Goal: Task Accomplishment & Management: Manage account settings

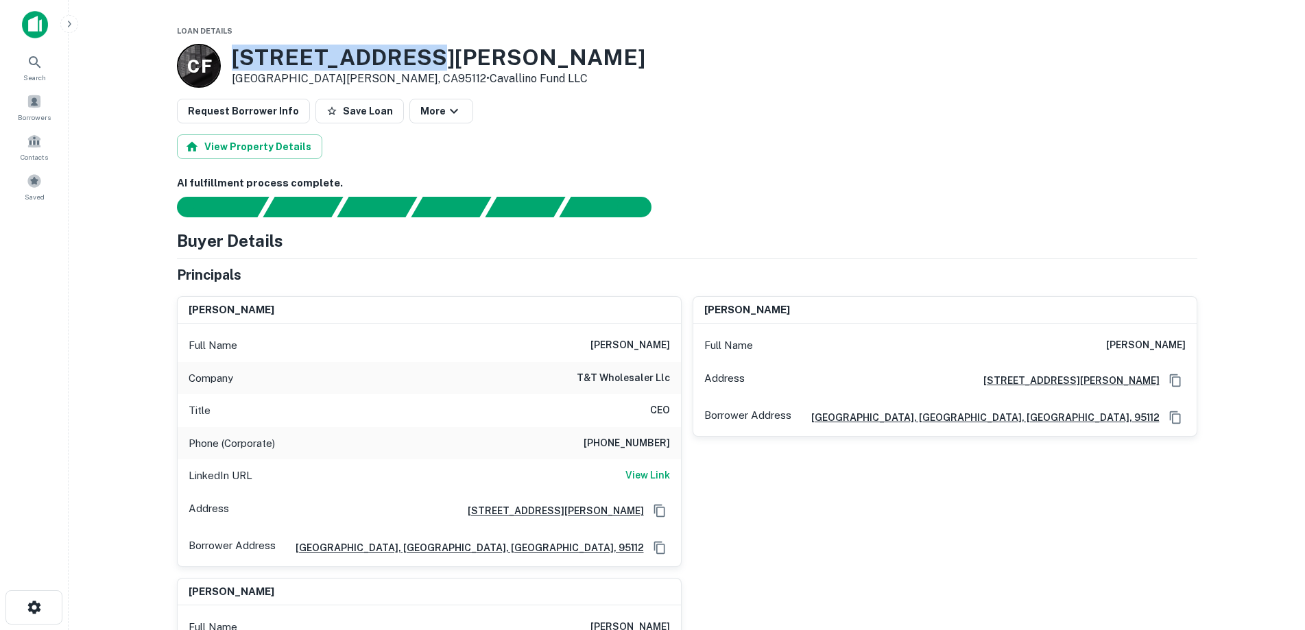
drag, startPoint x: 408, startPoint y: 56, endPoint x: 236, endPoint y: 60, distance: 172.1
click at [236, 60] on h3 "[STREET_ADDRESS][PERSON_NAME]" at bounding box center [438, 58] width 413 height 26
copy h3 "[STREET_ADDRESS][PERSON_NAME]"
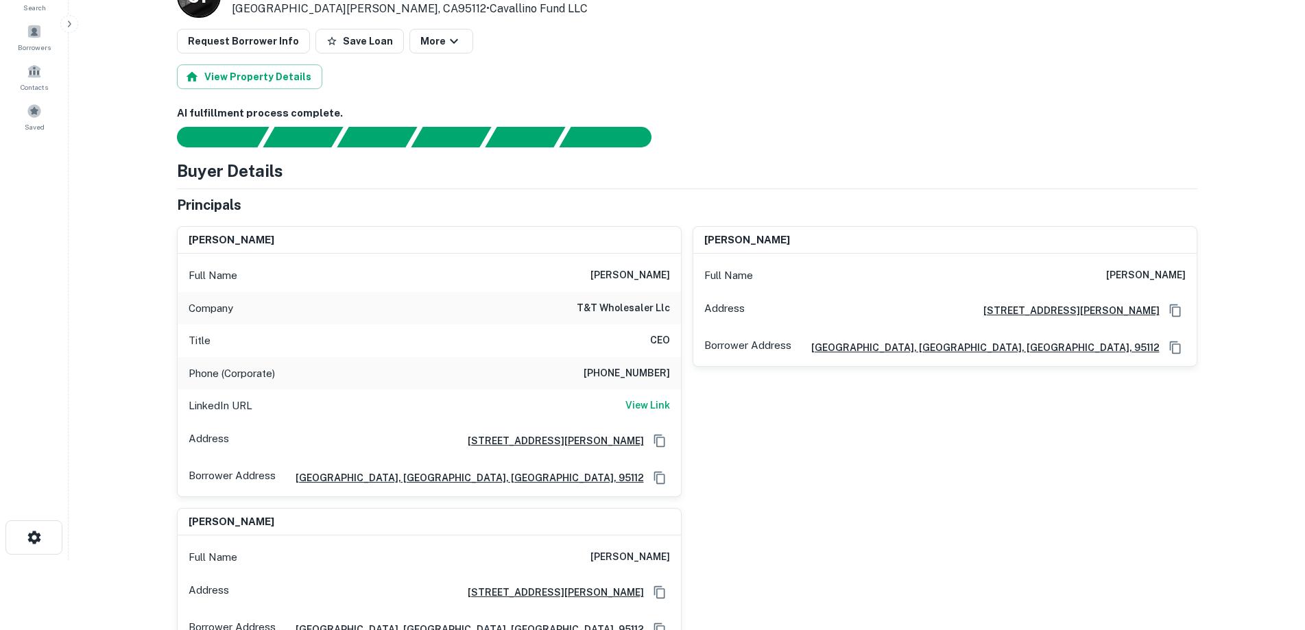
scroll to position [69, 0]
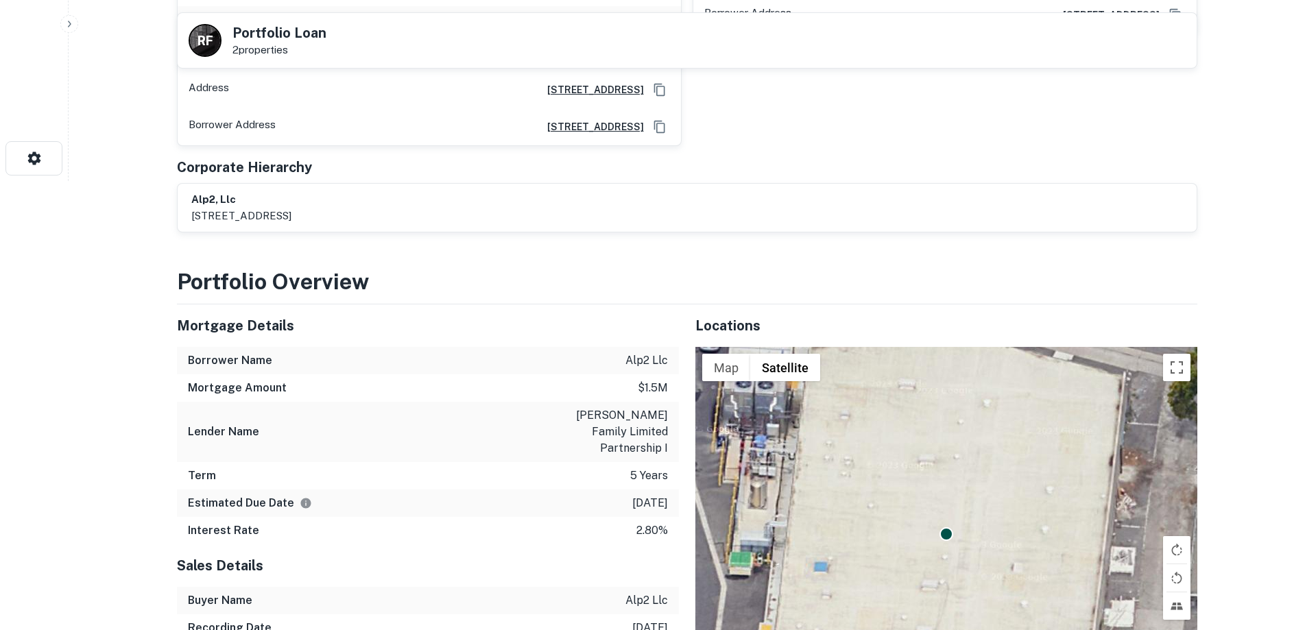
scroll to position [343, 0]
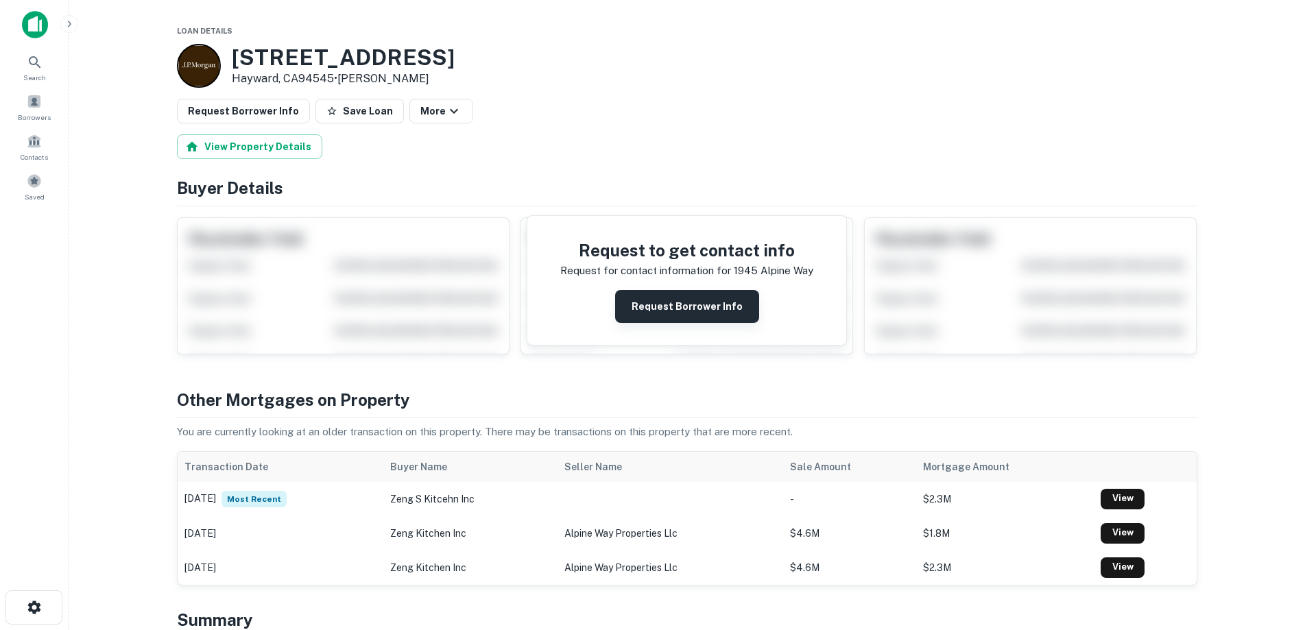
click at [691, 306] on button "Request Borrower Info" at bounding box center [687, 306] width 144 height 33
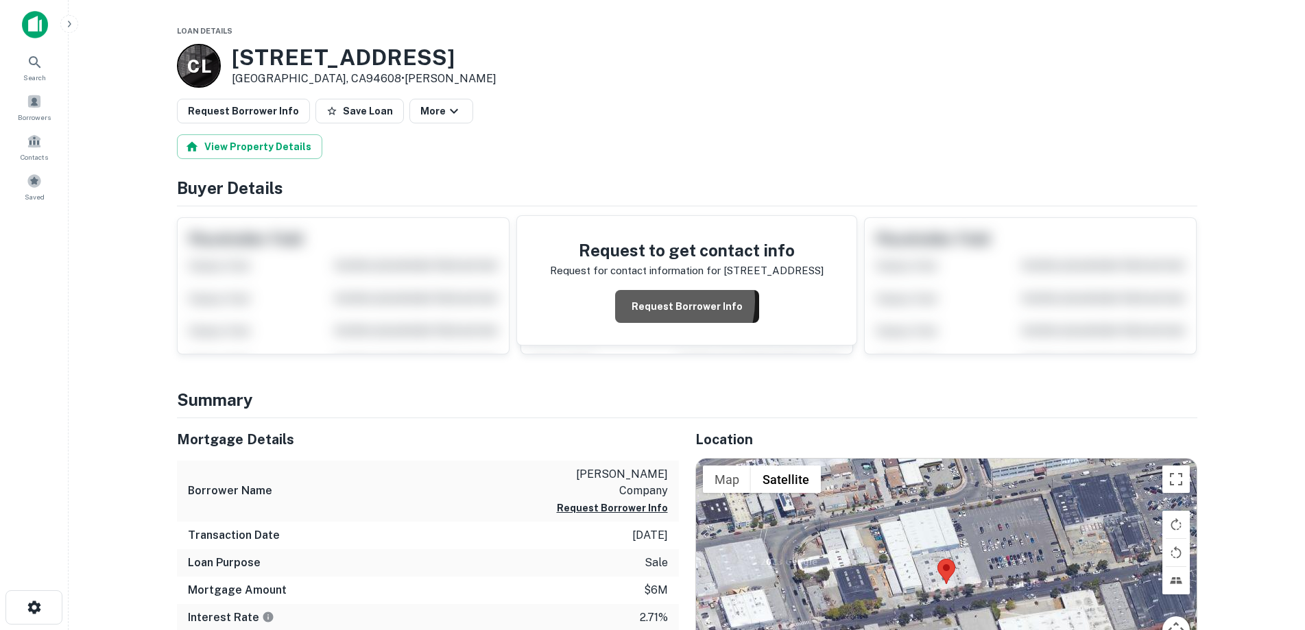
click at [662, 301] on button "Request Borrower Info" at bounding box center [687, 306] width 144 height 33
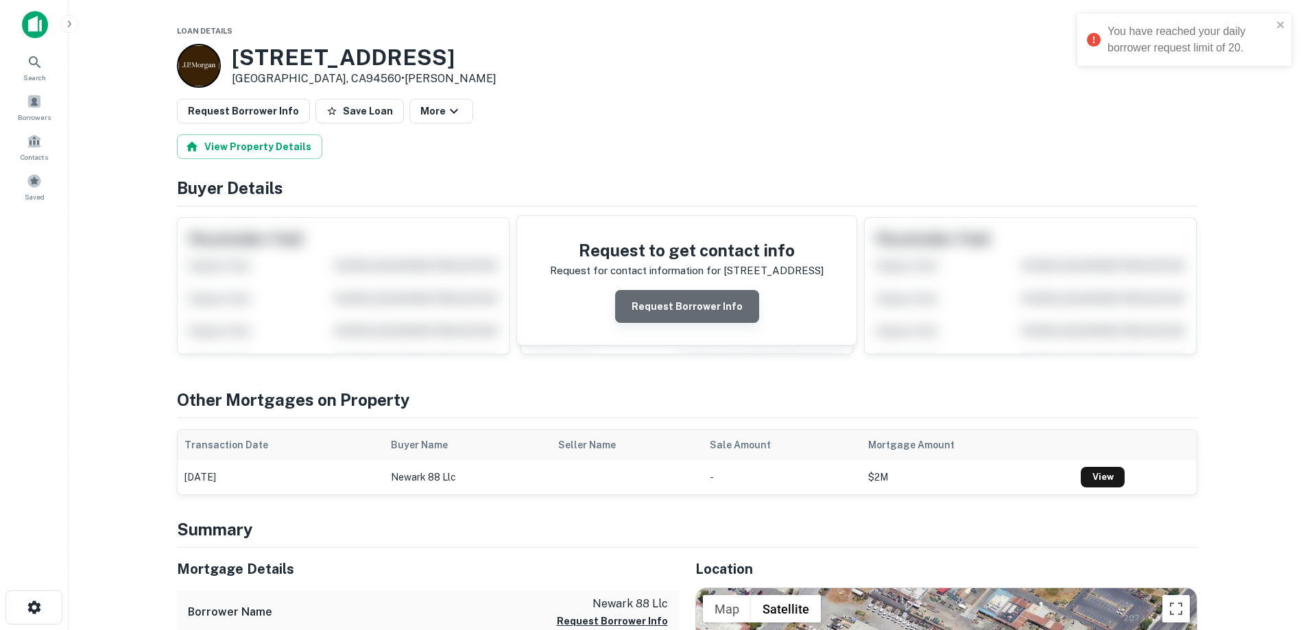
click at [690, 298] on button "Request Borrower Info" at bounding box center [687, 306] width 144 height 33
